Goal: Task Accomplishment & Management: Complete application form

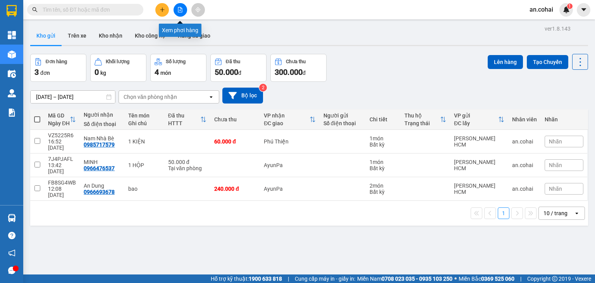
click at [178, 11] on icon "file-add" at bounding box center [179, 9] width 5 height 5
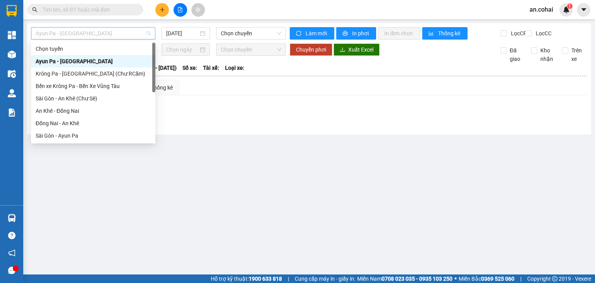
click at [129, 36] on span "Ayun Pa - [GEOGRAPHIC_DATA]" at bounding box center [93, 34] width 115 height 12
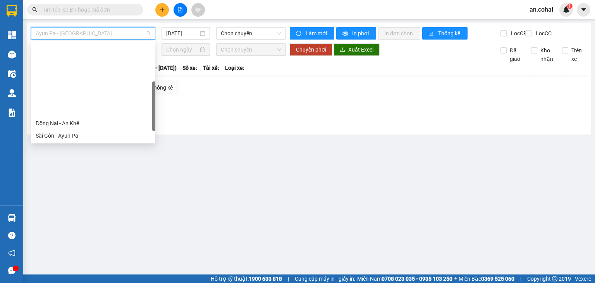
scroll to position [78, 0]
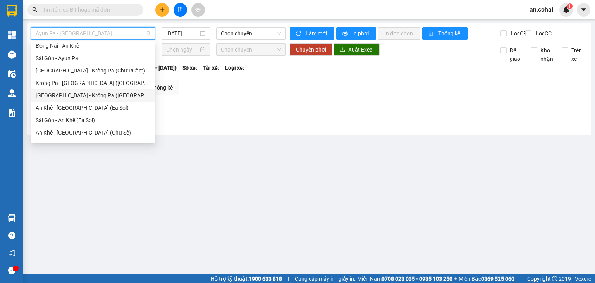
click at [79, 98] on div "[GEOGRAPHIC_DATA] - Krông Pa ([GEOGRAPHIC_DATA])" at bounding box center [93, 95] width 115 height 9
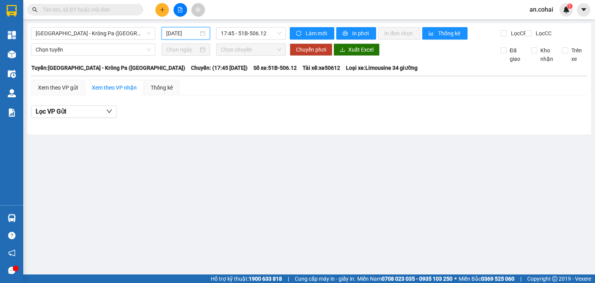
click at [183, 31] on input "[DATE]" at bounding box center [182, 33] width 32 height 9
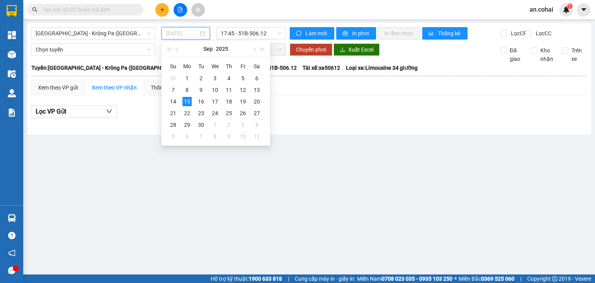
type input "[DATE]"
click at [84, 11] on input "text" at bounding box center [88, 9] width 91 height 9
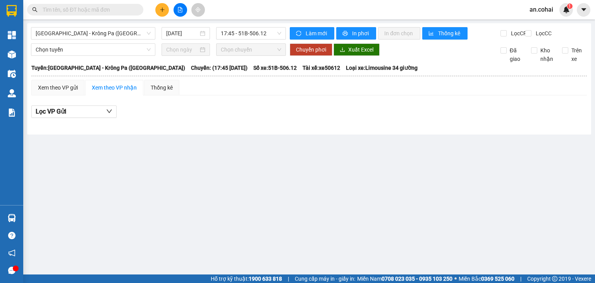
click at [102, 11] on input "text" at bounding box center [88, 9] width 91 height 9
click at [218, 5] on div "Kết quả tìm kiếm ( 0 ) Bộ lọc No Data an.cohai 1" at bounding box center [297, 9] width 595 height 19
click at [88, 8] on input "text" at bounding box center [88, 9] width 91 height 9
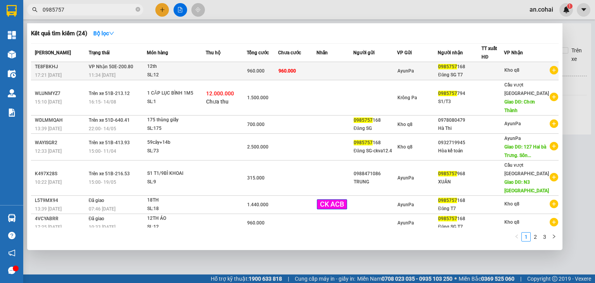
type input "0985757"
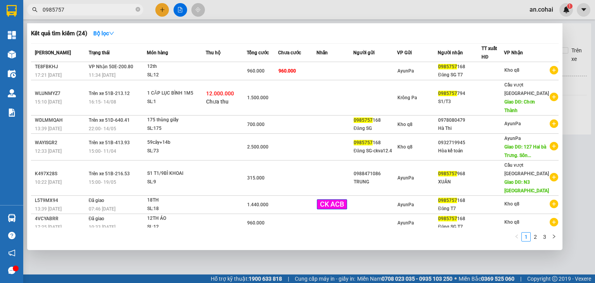
click at [205, 71] on div "SL: 12" at bounding box center [176, 75] width 58 height 9
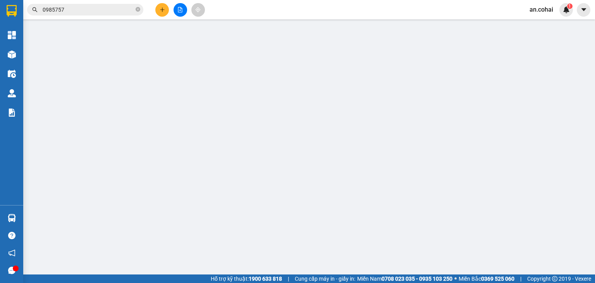
type input "0985757168"
type input "Đăng SG T7"
type input "960.000"
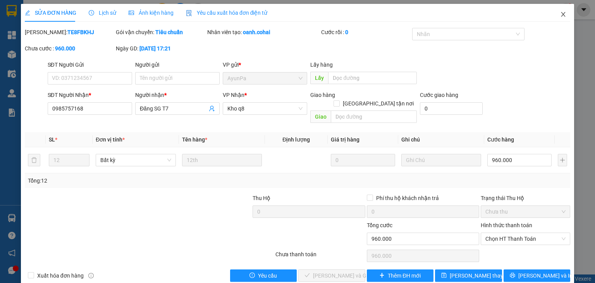
click at [560, 14] on icon "close" at bounding box center [563, 14] width 6 height 6
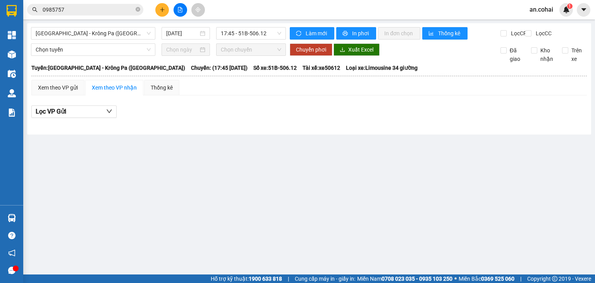
click at [71, 7] on input "0985757" at bounding box center [88, 9] width 91 height 9
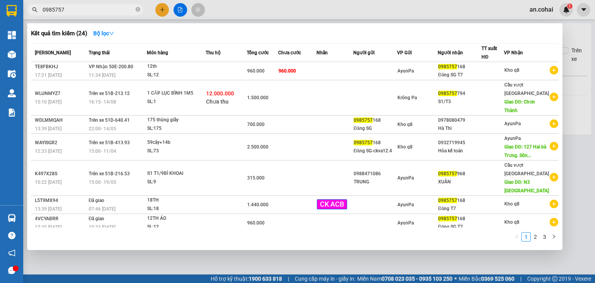
click at [585, 36] on div at bounding box center [297, 141] width 595 height 283
